Goal: Task Accomplishment & Management: Use online tool/utility

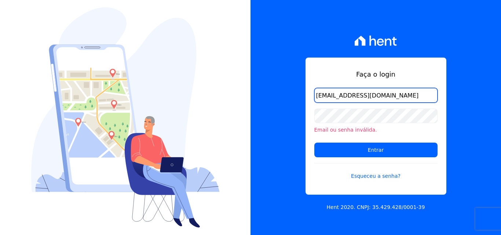
click at [394, 96] on input "[EMAIL_ADDRESS][DOMAIN_NAME]" at bounding box center [375, 95] width 123 height 15
drag, startPoint x: 406, startPoint y: 95, endPoint x: 263, endPoint y: 90, distance: 143.2
click at [265, 90] on div "Faça o login natachabergmann94@gmail.com Email ou senha inválida. Entrar Esquec…" at bounding box center [376, 117] width 251 height 235
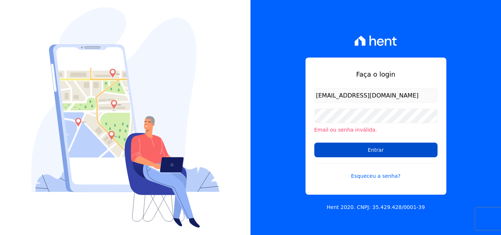
drag, startPoint x: 363, startPoint y: 141, endPoint x: 364, endPoint y: 146, distance: 5.2
click at [363, 142] on form "natachabergmann94@gmail.com Email ou senha inválida. Entrar Esqueceu a senha?" at bounding box center [375, 138] width 123 height 101
click at [364, 148] on input "Entrar" at bounding box center [375, 150] width 123 height 15
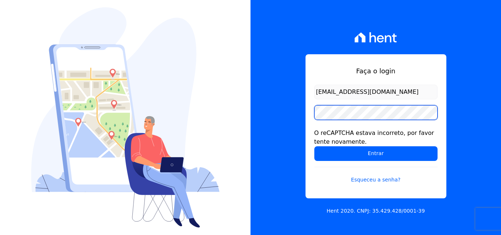
click at [314, 146] on input "Entrar" at bounding box center [375, 153] width 123 height 15
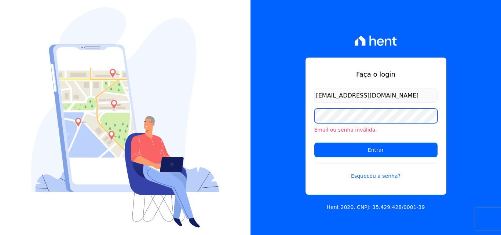
click at [314, 143] on input "Entrar" at bounding box center [375, 150] width 123 height 15
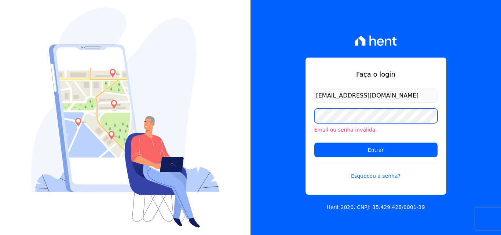
click at [314, 143] on input "Entrar" at bounding box center [375, 150] width 123 height 15
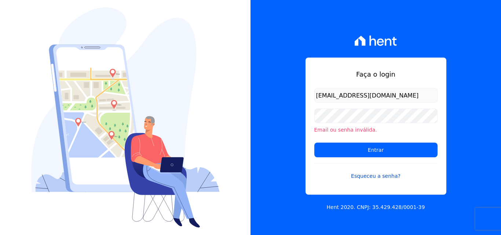
click at [361, 174] on link "Esqueceu a senha?" at bounding box center [375, 171] width 123 height 17
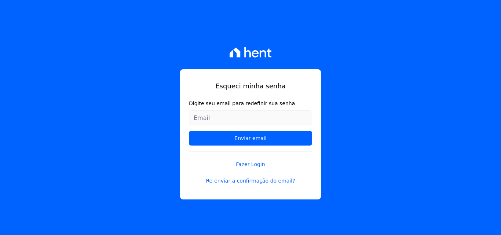
click at [250, 118] on input "Digite seu email para redefinir sua senha" at bounding box center [250, 117] width 123 height 15
type input "[EMAIL_ADDRESS][DOMAIN_NAME]"
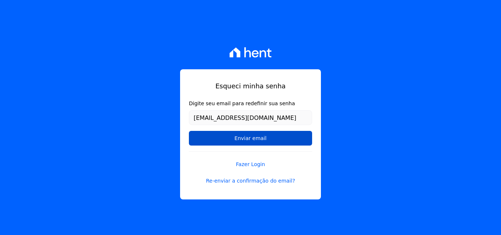
click at [244, 135] on input "Enviar email" at bounding box center [250, 138] width 123 height 15
click at [257, 138] on input "Enviar email" at bounding box center [250, 138] width 123 height 15
click at [256, 140] on input "Enviar email" at bounding box center [250, 138] width 123 height 15
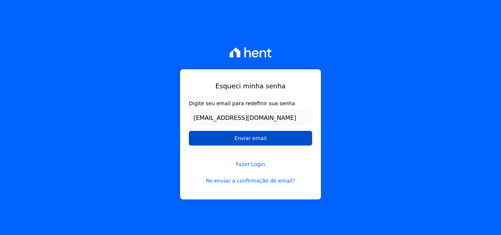
click at [256, 140] on input "Enviar email" at bounding box center [250, 138] width 123 height 15
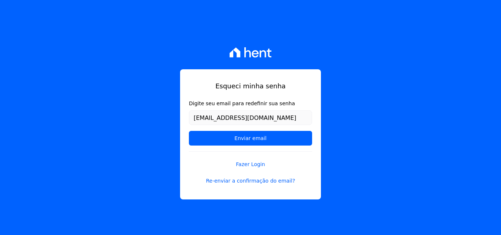
click at [252, 186] on div "Esqueci minha senha Digite seu email para redefinir sua senha natachabergmann94…" at bounding box center [250, 134] width 141 height 130
click at [253, 183] on link "Re-enviar a confirmação do email?" at bounding box center [250, 181] width 123 height 8
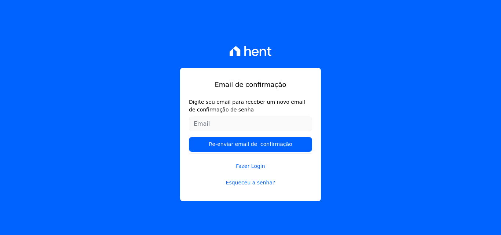
click at [245, 127] on input "Digite seu email para receber um novo email de confirmação de senha" at bounding box center [250, 124] width 123 height 15
type input "[EMAIL_ADDRESS][DOMAIN_NAME]"
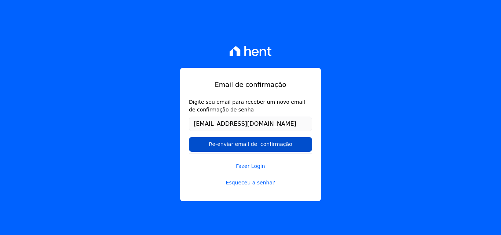
click at [268, 145] on input "Re-enviar email de confirmação" at bounding box center [250, 144] width 123 height 15
click at [266, 146] on input "Re-enviar email de confirmação" at bounding box center [250, 144] width 123 height 15
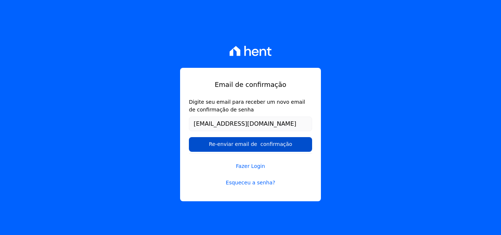
click at [266, 146] on input "Re-enviar email de confirmação" at bounding box center [250, 144] width 123 height 15
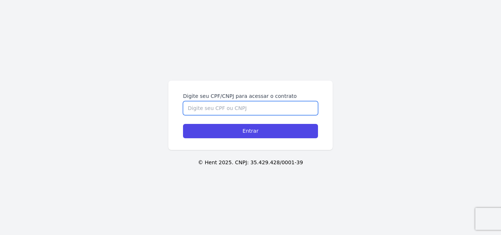
click at [212, 108] on input "Digite seu CPF/CNPJ para acessar o contrato" at bounding box center [250, 108] width 135 height 14
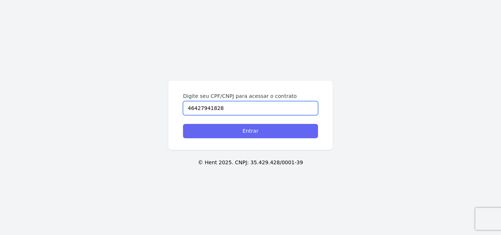
type input "46427941828"
click at [254, 137] on input "Entrar" at bounding box center [250, 131] width 135 height 14
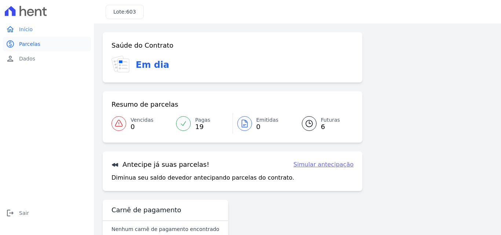
click at [26, 40] on link "paid Parcelas" at bounding box center [47, 44] width 88 height 15
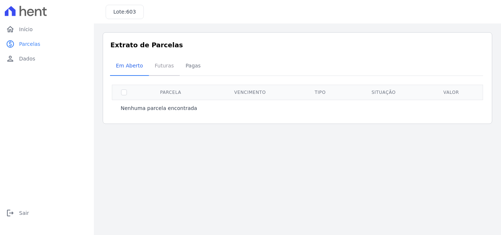
click at [156, 69] on span "Futuras" at bounding box center [164, 65] width 28 height 15
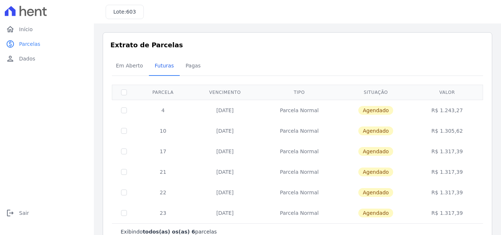
scroll to position [21, 0]
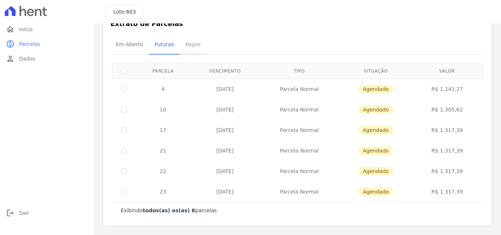
click at [189, 44] on span "Pagas" at bounding box center [193, 44] width 24 height 15
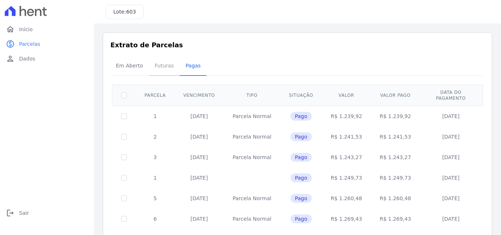
click at [156, 66] on span "Futuras" at bounding box center [164, 65] width 28 height 15
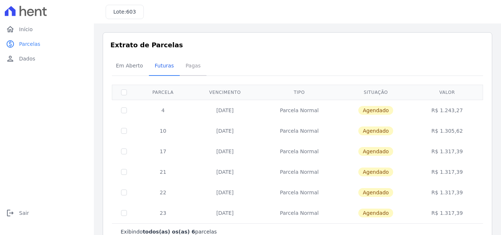
click at [189, 69] on span "Pagas" at bounding box center [193, 65] width 24 height 15
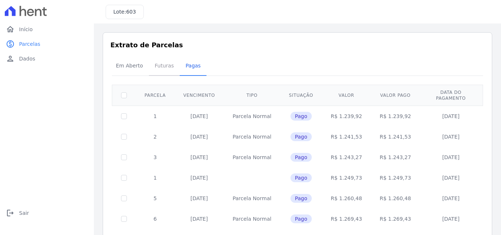
click at [156, 63] on span "Futuras" at bounding box center [164, 65] width 28 height 15
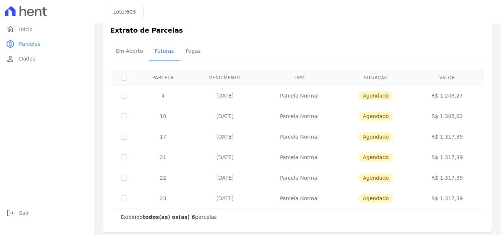
scroll to position [21, 0]
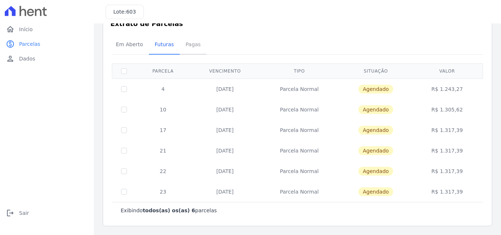
click at [187, 48] on span "Pagas" at bounding box center [193, 44] width 24 height 15
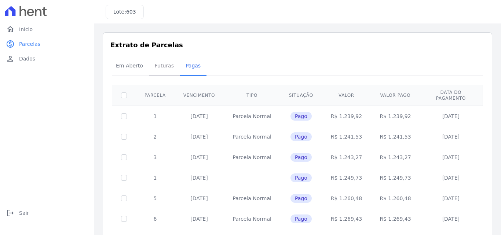
click at [159, 74] on link "Futuras" at bounding box center [164, 66] width 31 height 19
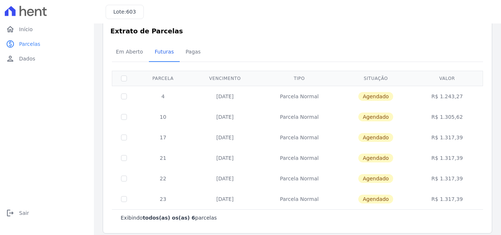
scroll to position [21, 0]
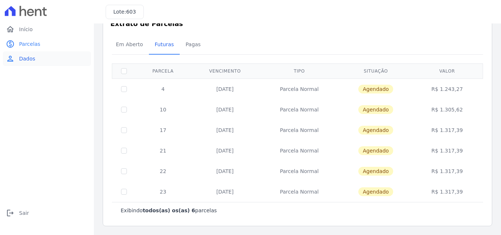
click at [30, 56] on span "Dados" at bounding box center [27, 58] width 16 height 7
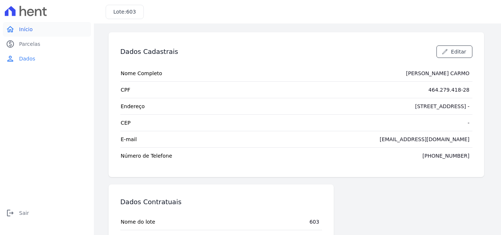
click at [24, 30] on span "Início" at bounding box center [26, 29] width 14 height 7
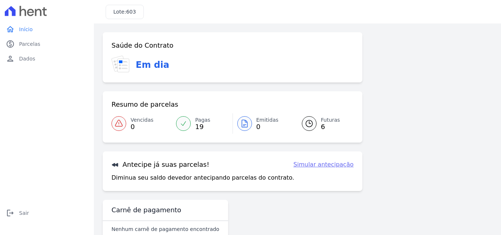
click at [321, 161] on link "Simular antecipação" at bounding box center [324, 164] width 60 height 9
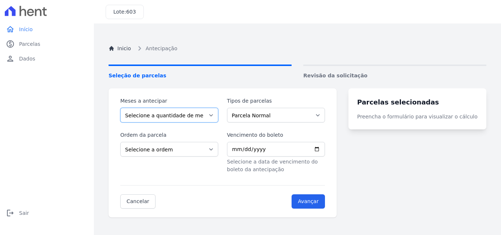
click at [216, 117] on select "Selecione a quantidade de meses a antecipar 1 2 3 4 5 6 7 8 9 10 11 12 13 14 15…" at bounding box center [169, 115] width 98 height 15
select select "6"
click at [120, 108] on select "Selecione a quantidade de meses a antecipar 1 2 3 4 5 6 7 8 9 10 11 12 13 14 15…" at bounding box center [169, 115] width 98 height 15
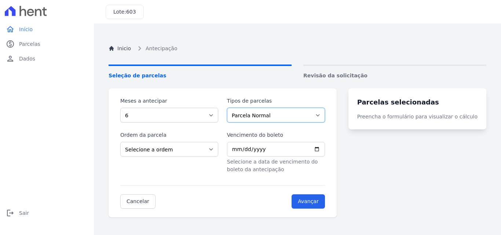
click at [276, 117] on select "Parcela Normal" at bounding box center [276, 115] width 98 height 15
click at [163, 146] on select "Selecione a ordem Últimas parcelas Primeiras parcelas" at bounding box center [169, 149] width 98 height 15
select select "ending"
click at [120, 142] on select "Selecione a ordem Últimas parcelas Primeiras parcelas" at bounding box center [169, 149] width 98 height 15
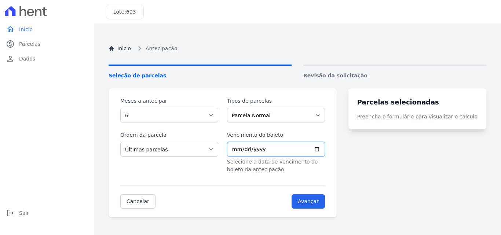
click at [283, 154] on input "Vencimento do boleto" at bounding box center [276, 149] width 98 height 15
click at [287, 150] on input "Vencimento do boleto" at bounding box center [276, 149] width 98 height 15
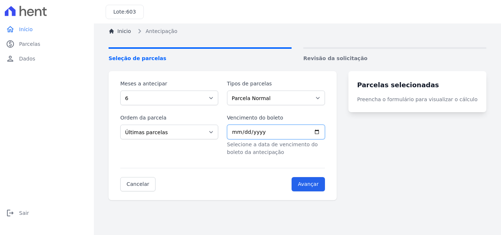
scroll to position [4, 0]
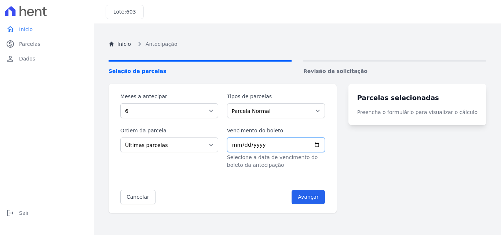
click at [325, 145] on input "Vencimento do boleto" at bounding box center [276, 145] width 98 height 15
type input "2025-12-25"
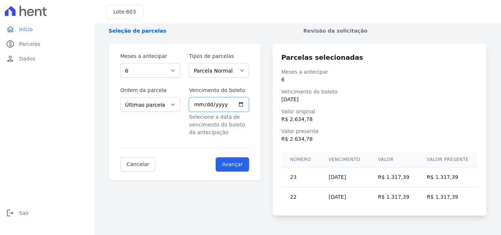
scroll to position [46, 0]
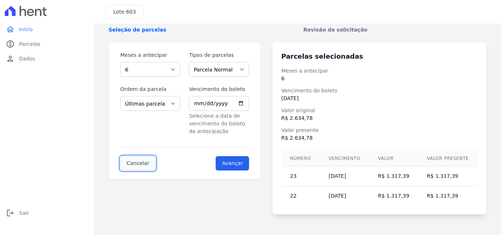
click at [133, 165] on link "Cancelar" at bounding box center [137, 163] width 35 height 14
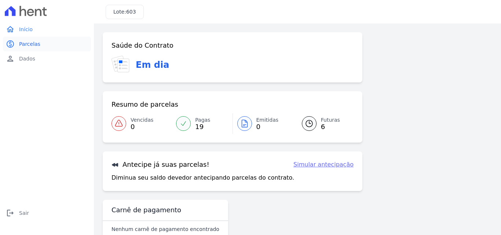
click at [15, 44] on link "paid Parcelas" at bounding box center [47, 44] width 88 height 15
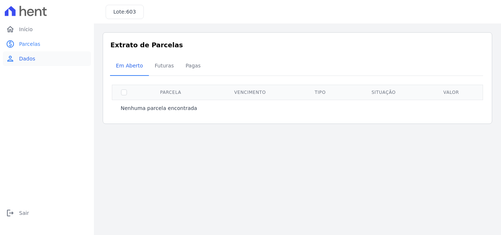
click at [21, 61] on span "Dados" at bounding box center [27, 58] width 16 height 7
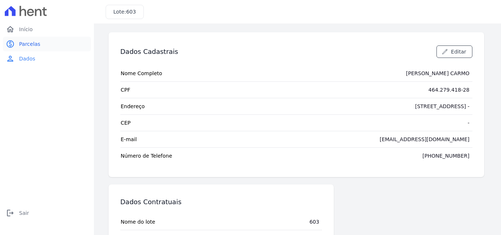
click at [43, 43] on link "paid Parcelas" at bounding box center [47, 44] width 88 height 15
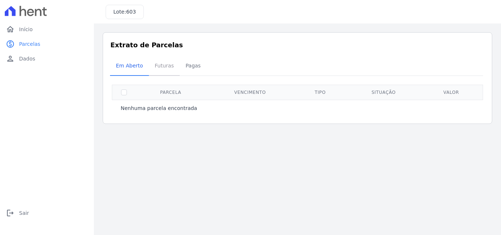
click at [162, 69] on span "Futuras" at bounding box center [164, 65] width 28 height 15
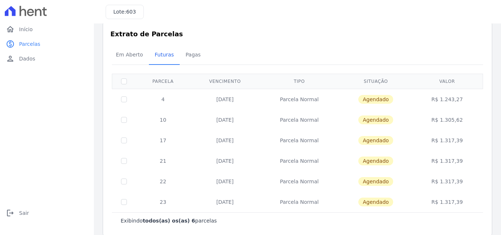
scroll to position [21, 0]
